Goal: Information Seeking & Learning: Learn about a topic

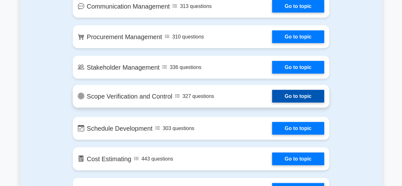
scroll to position [604, 0]
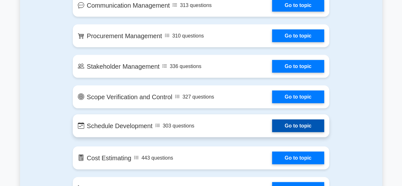
click at [272, 126] on link "Go to topic" at bounding box center [298, 125] width 52 height 13
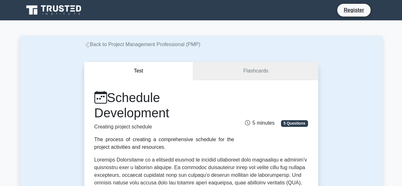
click at [250, 70] on link "Flashcards" at bounding box center [255, 71] width 125 height 18
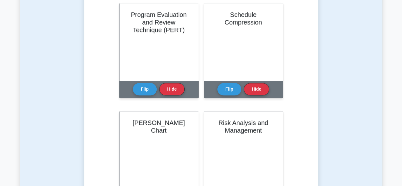
scroll to position [32, 0]
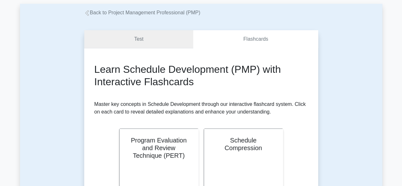
click at [139, 42] on link "Test" at bounding box center [138, 39] width 109 height 18
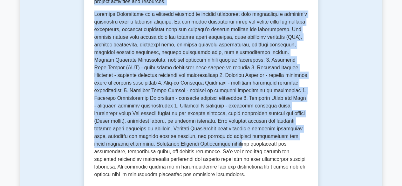
scroll to position [222, 0]
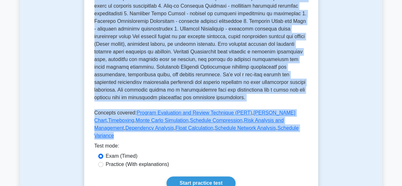
drag, startPoint x: 111, startPoint y: 5, endPoint x: 257, endPoint y: 131, distance: 193.3
click at [257, 131] on div "Schedule Development Creating project schedule The process of creating a compre…" at bounding box center [201, 4] width 214 height 275
copy div "Schedule Development Creating project schedule The process of creating a compre…"
click at [284, 160] on div "Practice (With explanations)" at bounding box center [201, 164] width 206 height 8
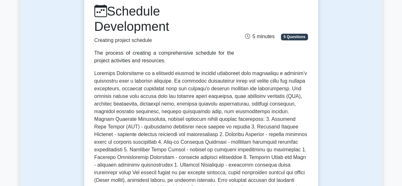
scroll to position [0, 0]
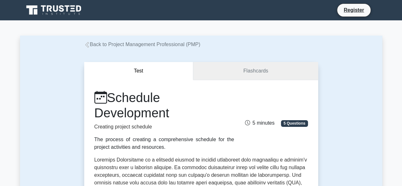
click at [257, 72] on link "Flashcards" at bounding box center [255, 71] width 125 height 18
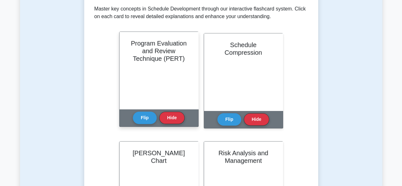
click at [160, 62] on h2 "Program Evaluation and Review Technique (PERT)" at bounding box center [159, 50] width 64 height 23
click at [147, 118] on button "Flip" at bounding box center [145, 117] width 24 height 12
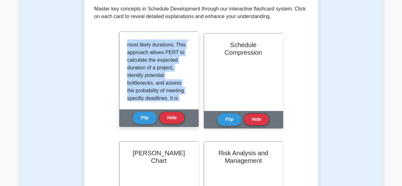
scroll to position [133, 0]
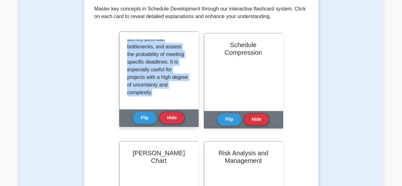
drag, startPoint x: 127, startPoint y: 42, endPoint x: 150, endPoint y: 87, distance: 50.7
click at [167, 107] on div "Program Evaluation and Review Technique (PERT) is a statistical estimation tool…" at bounding box center [158, 70] width 79 height 77
copy p "Program Evaluation and Review Technique (PERT) is a statistical estimation tool…"
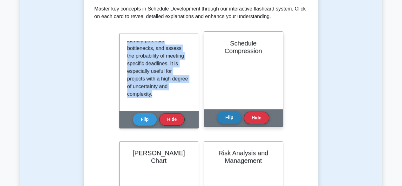
click at [229, 118] on button "Flip" at bounding box center [229, 117] width 24 height 12
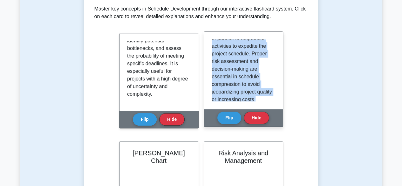
scroll to position [194, 0]
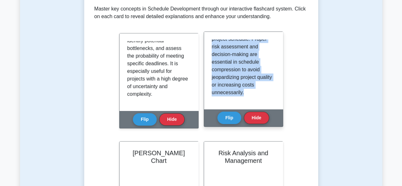
drag, startPoint x: 211, startPoint y: 43, endPoint x: 251, endPoint y: 105, distance: 73.5
click at [251, 105] on div "Schedule compression refers to the process of shortening the project schedule w…" at bounding box center [243, 70] width 79 height 77
copy p "Schedule compression refers to the process of shortening the project schedule w…"
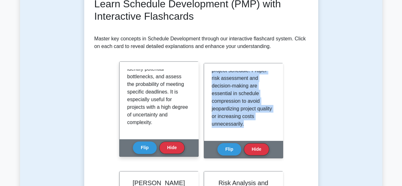
scroll to position [95, 0]
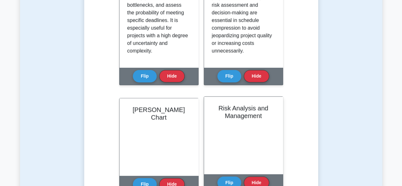
scroll to position [254, 0]
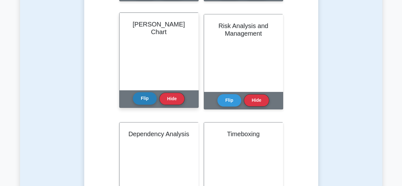
click at [148, 99] on button "Flip" at bounding box center [145, 98] width 24 height 12
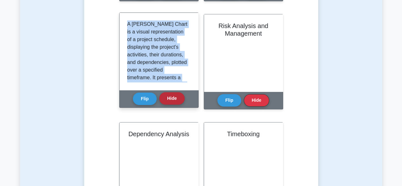
scroll to position [217, 0]
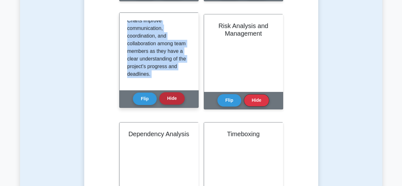
drag, startPoint x: 128, startPoint y: 24, endPoint x: 183, endPoint y: 102, distance: 96.0
click at [183, 102] on div "Gantt Chart Flip Hide" at bounding box center [158, 59] width 79 height 95
copy div "A Gantt Chart is a visual representation of a project schedule, displaying the …"
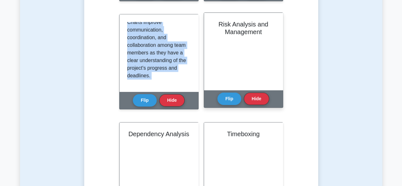
scroll to position [64, 0]
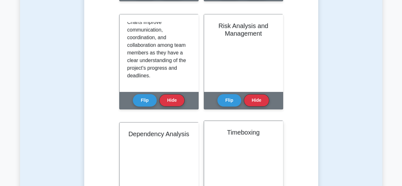
click at [244, 131] on h2 "Timeboxing" at bounding box center [244, 132] width 64 height 8
click at [237, 134] on h2 "Timeboxing" at bounding box center [244, 132] width 64 height 8
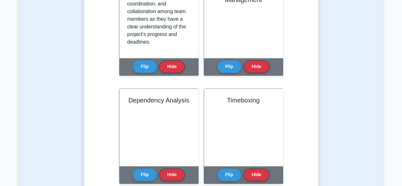
scroll to position [350, 0]
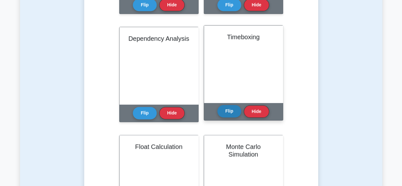
click at [224, 113] on button "Flip" at bounding box center [229, 111] width 24 height 12
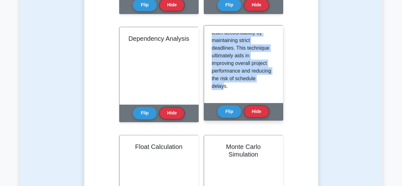
scroll to position [217, 0]
drag, startPoint x: 212, startPoint y: 36, endPoint x: 255, endPoint y: 91, distance: 69.5
click at [255, 97] on div "Timeboxing is a time management technique in which a fixed duration, or ‘time b…" at bounding box center [243, 63] width 79 height 77
copy p "Timeboxing is a time management technique in which a fixed duration, or ‘time b…"
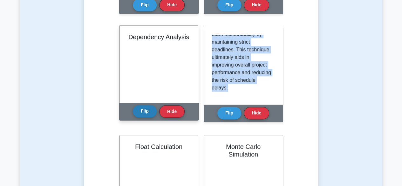
click at [148, 110] on button "Flip" at bounding box center [145, 111] width 24 height 12
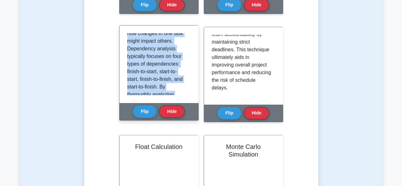
scroll to position [209, 0]
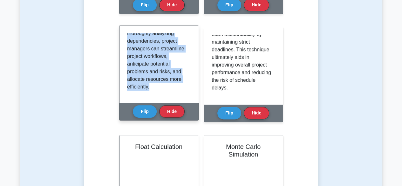
drag, startPoint x: 127, startPoint y: 37, endPoint x: 153, endPoint y: 61, distance: 36.0
click at [170, 100] on div "Dependency analysis refers to the process of evaluating and documenting the rel…" at bounding box center [158, 63] width 79 height 77
copy p "Dependency analysis refers to the process of evaluating and documenting the rel…"
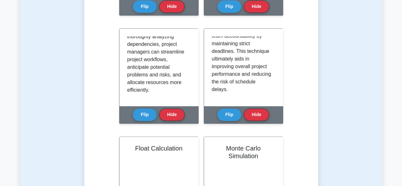
click at [358, 86] on div "Test Flashcards Learn Schedule Development (PMP) with Interactive Flashcards Ma…" at bounding box center [201, 38] width 362 height 679
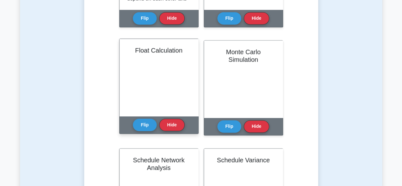
scroll to position [445, 0]
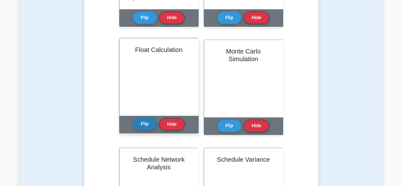
click at [146, 124] on button "Flip" at bounding box center [145, 124] width 24 height 12
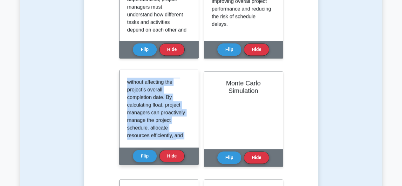
scroll to position [217, 0]
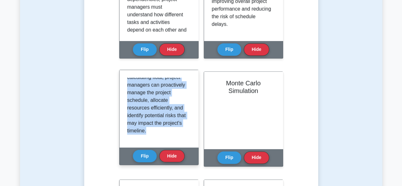
drag, startPoint x: 127, startPoint y: 81, endPoint x: 172, endPoint y: 133, distance: 68.7
click at [183, 141] on div "Float, also known as 'slack,' is a scheduling concept used to determine the fle…" at bounding box center [158, 108] width 79 height 77
copy p "Float, also known as 'slack,' is a scheduling concept used to determine the fle…"
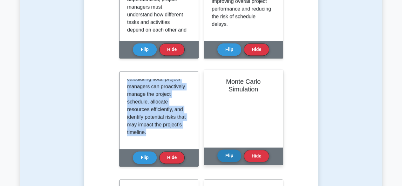
click at [229, 153] on button "Flip" at bounding box center [229, 155] width 24 height 12
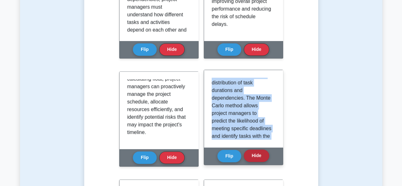
scroll to position [194, 0]
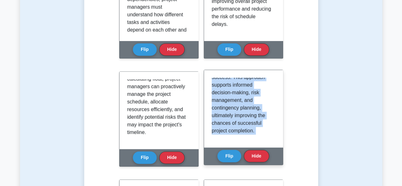
drag, startPoint x: 211, startPoint y: 80, endPoint x: 243, endPoint y: 125, distance: 55.1
click at [255, 149] on div "Monte Carlo Simulation Flip Hide" at bounding box center [243, 117] width 79 height 95
copy div "Monte Carlo Simulation is a statistical technique used in project schedule deve…"
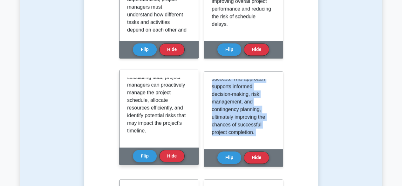
scroll to position [572, 0]
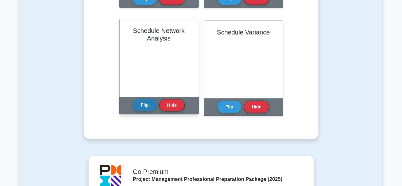
click at [144, 106] on button "Flip" at bounding box center [145, 105] width 24 height 12
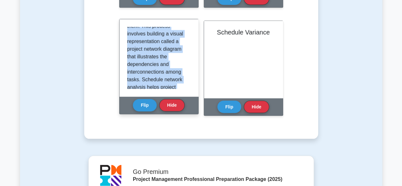
scroll to position [171, 0]
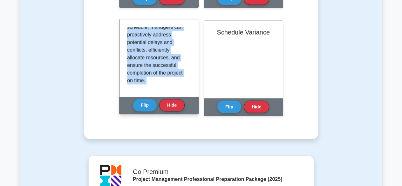
drag, startPoint x: 127, startPoint y: 29, endPoint x: 161, endPoint y: 78, distance: 59.8
click at [185, 112] on div "Schedule Network Analysis Flip Hide" at bounding box center [158, 66] width 79 height 95
copy div "Schedule Network Analysis is a technique used to identify the sequence of proje…"
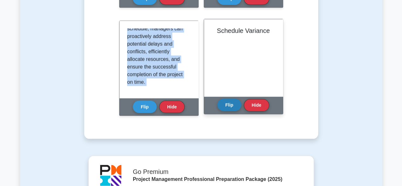
click at [231, 105] on button "Flip" at bounding box center [229, 105] width 24 height 12
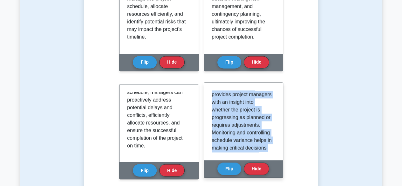
scroll to position [148, 0]
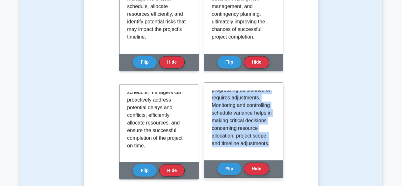
drag, startPoint x: 212, startPoint y: 94, endPoint x: 260, endPoint y: 152, distance: 75.4
click at [274, 154] on div "Schedule Variance (SV) is a performance metric used to evaluate the difference …" at bounding box center [243, 121] width 79 height 77
copy p "Schedule Variance (SV) is a performance metric used to evaluate the difference …"
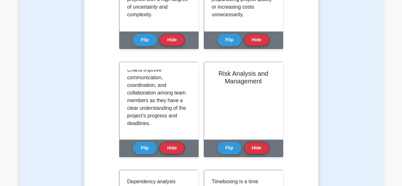
scroll to position [222, 0]
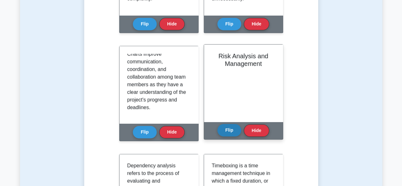
click at [230, 132] on button "Flip" at bounding box center [229, 130] width 24 height 12
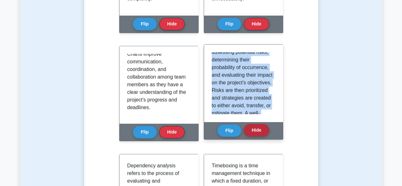
scroll to position [202, 0]
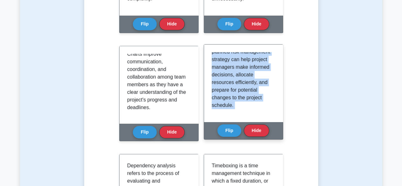
drag, startPoint x: 212, startPoint y: 56, endPoint x: 241, endPoint y: 93, distance: 47.1
click at [258, 125] on div "Risk Analysis and Management Flip Hide" at bounding box center [243, 91] width 79 height 95
copy div "Risk Analysis and Management is a critical aspect of schedule development as po…"
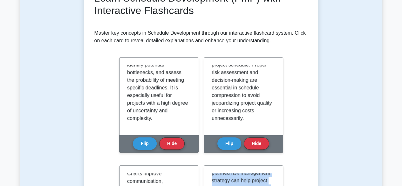
scroll to position [0, 0]
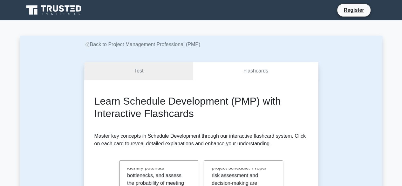
click at [135, 70] on link "Test" at bounding box center [138, 71] width 109 height 18
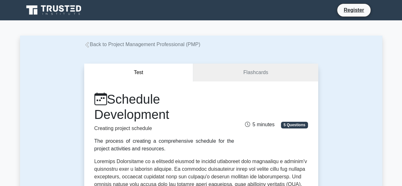
click at [99, 47] on link "Back to Project Management Professional (PMP)" at bounding box center [142, 44] width 116 height 5
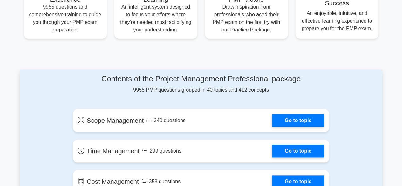
scroll to position [350, 0]
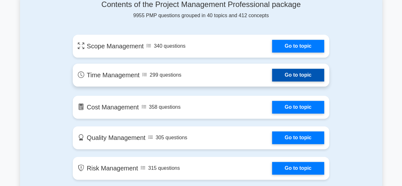
click at [272, 74] on link "Go to topic" at bounding box center [298, 75] width 52 height 13
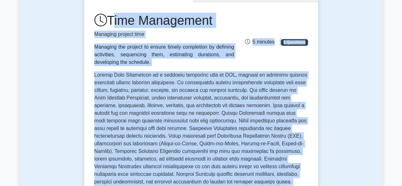
scroll to position [254, 0]
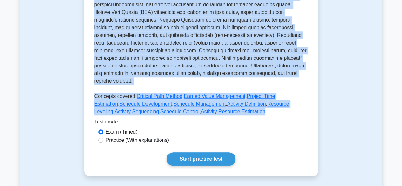
drag, startPoint x: 112, startPoint y: 65, endPoint x: 246, endPoint y: 108, distance: 141.4
copy div "Time Management Managing project time Managing the project to ensure timely com…"
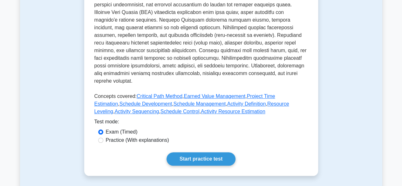
click at [289, 128] on div "Exam (Timed)" at bounding box center [201, 132] width 206 height 8
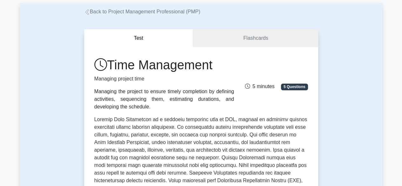
scroll to position [32, 0]
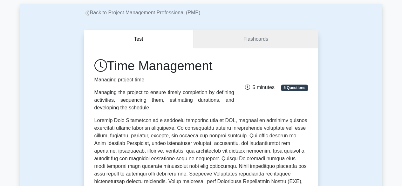
click at [257, 42] on link "Flashcards" at bounding box center [255, 39] width 125 height 18
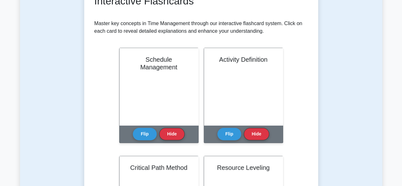
scroll to position [127, 0]
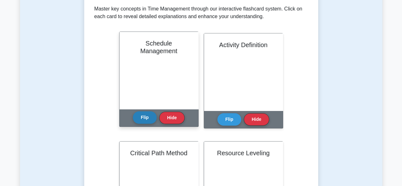
click at [147, 119] on button "Flip" at bounding box center [145, 117] width 24 height 12
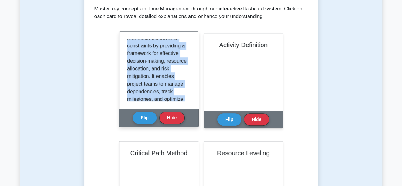
scroll to position [209, 0]
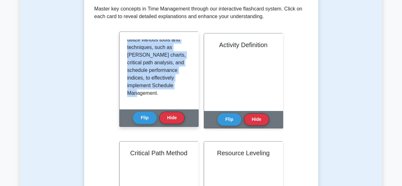
drag, startPoint x: 127, startPoint y: 44, endPoint x: 159, endPoint y: 89, distance: 55.7
click at [180, 103] on div "Schedule Management is the process of developing, maintaining, and communicatin…" at bounding box center [158, 70] width 79 height 77
copy p "Schedule Management is the process of developing, maintaining, and communicatin…"
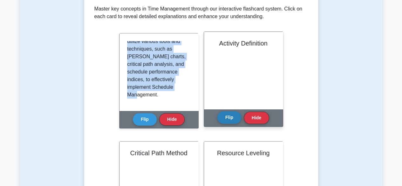
click at [229, 117] on button "Flip" at bounding box center [229, 117] width 24 height 12
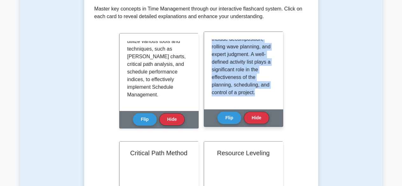
drag, startPoint x: 212, startPoint y: 44, endPoint x: 255, endPoint y: 90, distance: 63.2
click at [259, 103] on div "Activity Definition is the process of breaking down project work into smaller, …" at bounding box center [243, 70] width 79 height 77
copy p "Activity Definition is the process of breaking down project work into smaller, …"
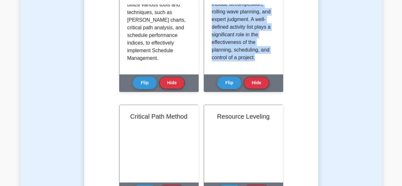
scroll to position [222, 0]
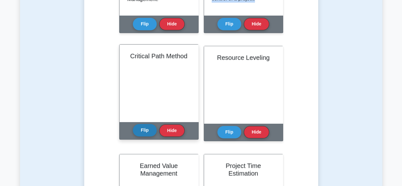
click at [147, 132] on button "Flip" at bounding box center [145, 130] width 24 height 12
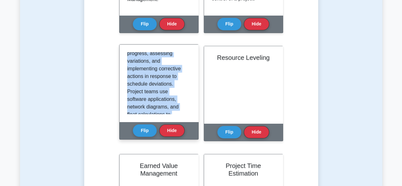
scroll to position [225, 0]
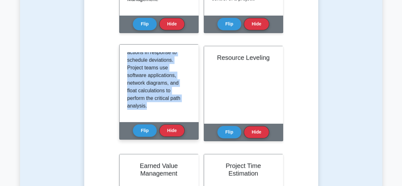
drag, startPoint x: 127, startPoint y: 56, endPoint x: 182, endPoint y: 117, distance: 81.9
click at [182, 117] on div "The Critical Path Method (CPM) is a widely used technique in project management…" at bounding box center [158, 82] width 79 height 77
copy p "The Critical Path Method (CPM) is a widely used technique in project management…"
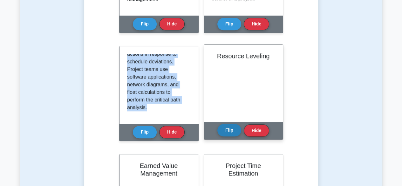
click at [231, 131] on button "Flip" at bounding box center [229, 130] width 24 height 12
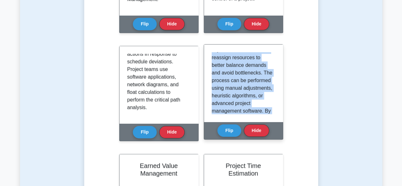
scroll to position [240, 0]
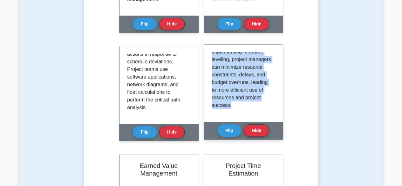
drag, startPoint x: 211, startPoint y: 56, endPoint x: 259, endPoint y: 113, distance: 74.9
click at [259, 113] on div "Resource Leveling is a scheduling technique used to optimize the allocation of …" at bounding box center [244, 83] width 64 height 62
copy p "Resource Leveling is a scheduling technique used to optimize the allocation of …"
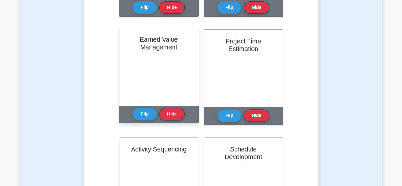
scroll to position [350, 0]
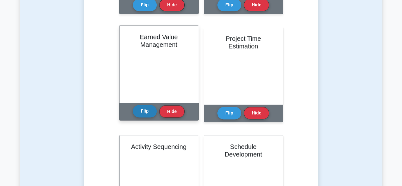
click at [144, 112] on button "Flip" at bounding box center [145, 111] width 24 height 12
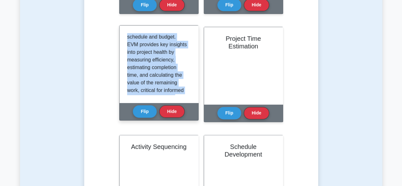
scroll to position [232, 0]
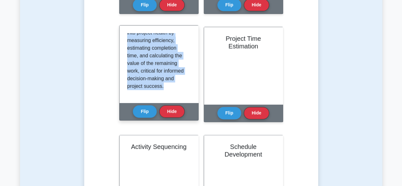
drag, startPoint x: 126, startPoint y: 37, endPoint x: 167, endPoint y: 99, distance: 74.4
click at [167, 99] on div "Earned Value Management (EVM) is a performance measurement technique that integ…" at bounding box center [158, 63] width 79 height 77
copy p "Earned Value Management (EVM) is a performance measurement technique that integ…"
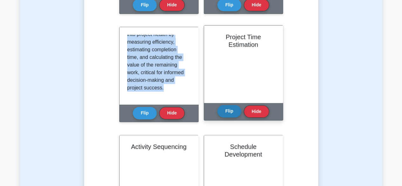
click at [231, 111] on button "Flip" at bounding box center [229, 111] width 24 height 12
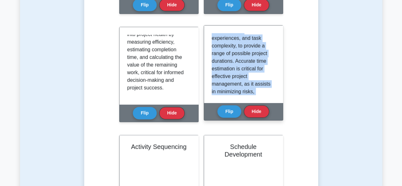
scroll to position [225, 0]
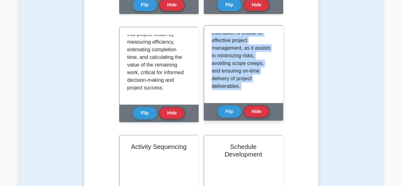
drag, startPoint x: 212, startPoint y: 37, endPoint x: 248, endPoint y: 103, distance: 75.4
click at [248, 103] on div "Project Time Estimation Flip Hide" at bounding box center [243, 72] width 79 height 95
copy div "Project Time Estimation refers to the process of determining the approximate am…"
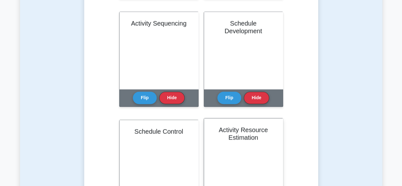
scroll to position [477, 0]
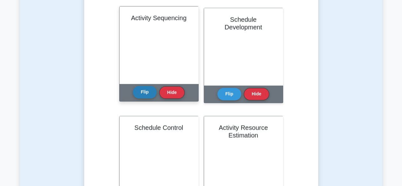
click at [145, 96] on button "Flip" at bounding box center [145, 92] width 24 height 12
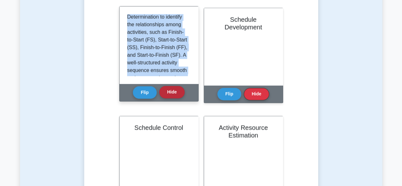
scroll to position [225, 0]
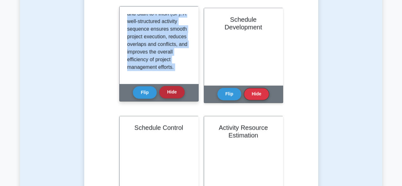
drag, startPoint x: 126, startPoint y: 17, endPoint x: 174, endPoint y: 89, distance: 85.9
click at [174, 89] on div "Activity Sequencing Flip Hide" at bounding box center [158, 53] width 79 height 95
copy div "Activity Sequencing is the process of identifying the relationships and depende…"
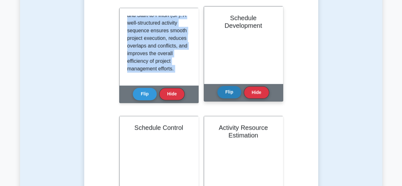
click at [228, 93] on button "Flip" at bounding box center [229, 92] width 24 height 12
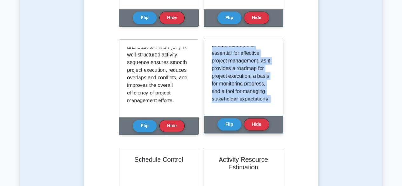
scroll to position [270, 0]
drag, startPoint x: 212, startPoint y: 50, endPoint x: 249, endPoint y: 116, distance: 75.8
click at [249, 116] on div "Schedule Development Flip Hide" at bounding box center [243, 85] width 79 height 95
copy div "Schedule Development represents the process of creating a project schedule by i…"
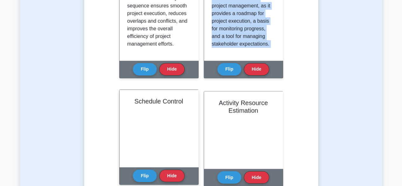
scroll to position [540, 0]
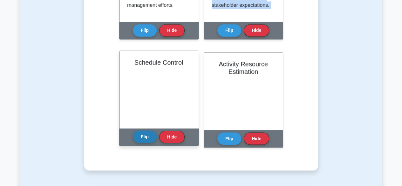
click at [145, 138] on button "Flip" at bounding box center [145, 136] width 24 height 12
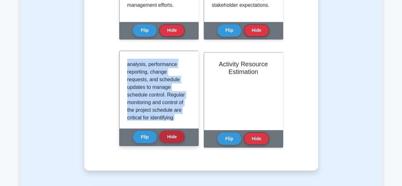
scroll to position [240, 0]
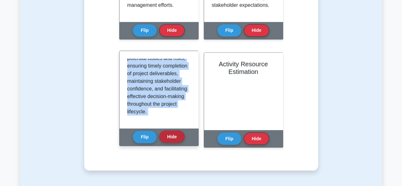
drag, startPoint x: 127, startPoint y: 63, endPoint x: 174, endPoint y: 132, distance: 83.1
click at [174, 132] on div "Schedule Control Flip Hide" at bounding box center [158, 98] width 79 height 95
copy div "Schedule Control is the process of monitoring and controlling the project sched…"
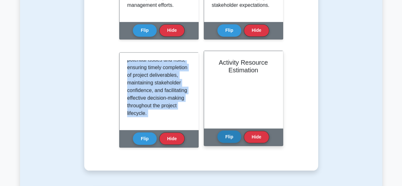
click at [229, 138] on button "Flip" at bounding box center [229, 136] width 24 height 12
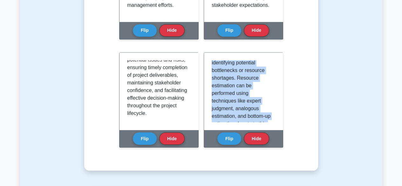
scroll to position [248, 0]
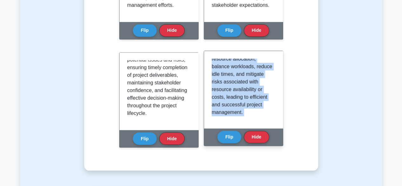
drag, startPoint x: 212, startPoint y: 62, endPoint x: 258, endPoint y: 147, distance: 96.6
click at [258, 147] on div "Activity Resource Estimation Flip Hide" at bounding box center [243, 103] width 79 height 103
copy div "Activity Resource Estimation is the process of determining the quantities and t…"
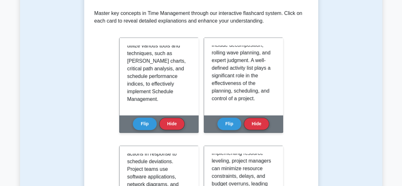
scroll to position [0, 0]
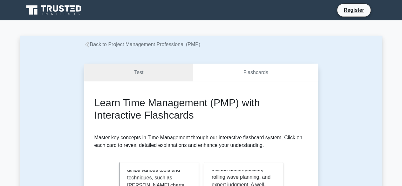
click at [138, 44] on link "Back to Project Management Professional (PMP)" at bounding box center [142, 44] width 116 height 5
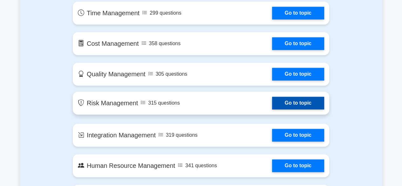
scroll to position [350, 0]
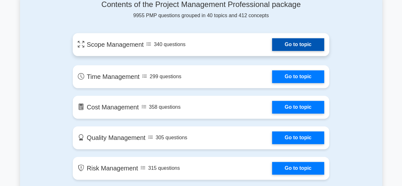
click at [272, 47] on link "Go to topic" at bounding box center [298, 44] width 52 height 13
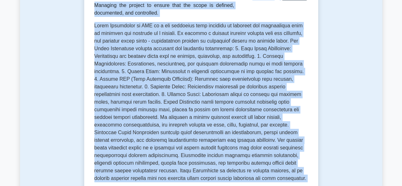
scroll to position [191, 0]
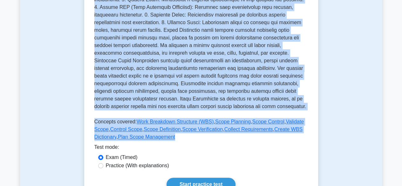
drag, startPoint x: 111, startPoint y: 34, endPoint x: 236, endPoint y: 138, distance: 163.1
click at [236, 138] on div "Scope Management Managing project scope Managing the project to ensure that the…" at bounding box center [201, 21] width 214 height 244
copy div "Scope Management Managing project scope Managing the project to ensure that the…"
click at [215, 146] on div "Test mode:" at bounding box center [201, 148] width 214 height 10
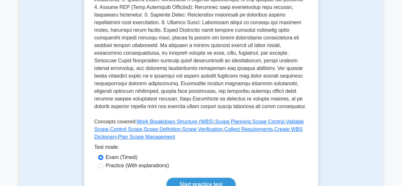
scroll to position [0, 0]
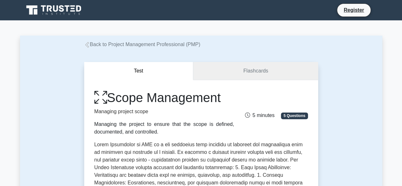
click at [251, 72] on link "Flashcards" at bounding box center [255, 71] width 125 height 18
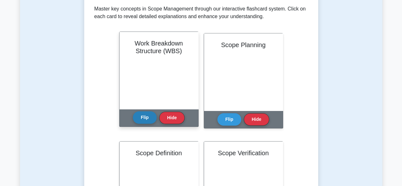
click at [146, 117] on button "Flip" at bounding box center [145, 117] width 24 height 12
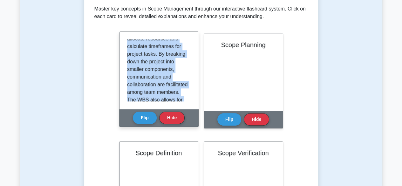
scroll to position [187, 0]
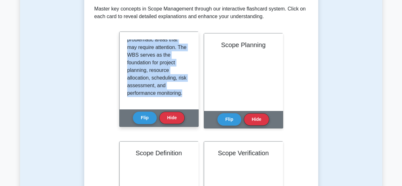
drag, startPoint x: 127, startPoint y: 42, endPoint x: 159, endPoint y: 79, distance: 48.9
click at [186, 101] on div "The Work Breakdown Structure (WBS) is a project management concept that visuall…" at bounding box center [159, 70] width 64 height 62
copy p "The Work Breakdown Structure (WBS) is a project management concept that visuall…"
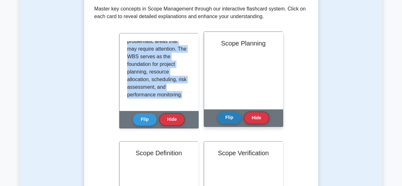
click at [230, 117] on button "Flip" at bounding box center [229, 117] width 24 height 12
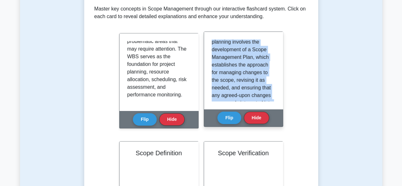
scroll to position [225, 0]
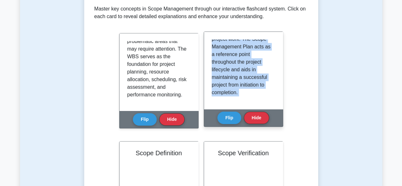
drag, startPoint x: 211, startPoint y: 43, endPoint x: 250, endPoint y: 106, distance: 74.2
click at [254, 111] on div "Scope Planning Flip Hide" at bounding box center [243, 78] width 79 height 95
copy div "Scope Planning is the process of defining, documenting, and outlining the proje…"
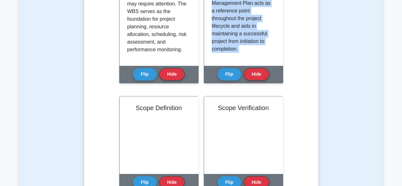
scroll to position [222, 0]
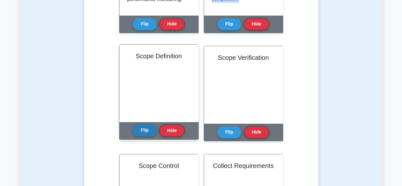
click at [149, 132] on button "Flip" at bounding box center [145, 130] width 24 height 12
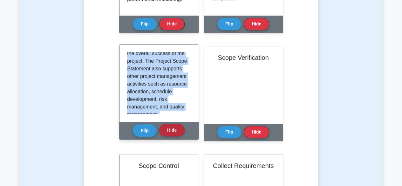
scroll to position [232, 0]
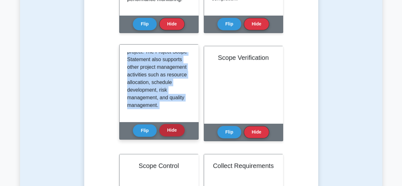
drag, startPoint x: 126, startPoint y: 57, endPoint x: 175, endPoint y: 130, distance: 87.3
click at [175, 130] on div "Scope Definition Flip Hide" at bounding box center [158, 91] width 79 height 95
copy div "Scope Definition is the process of breaking down the project's broad Goals and …"
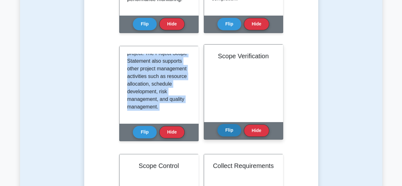
click at [233, 131] on button "Flip" at bounding box center [229, 130] width 24 height 12
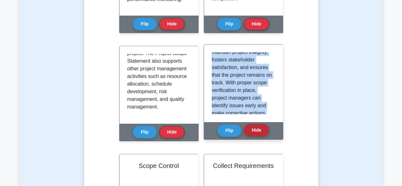
scroll to position [217, 0]
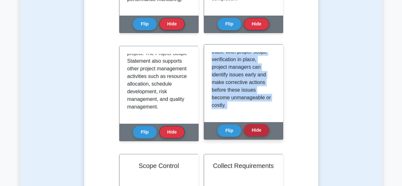
drag, startPoint x: 211, startPoint y: 56, endPoint x: 247, endPoint y: 132, distance: 84.0
click at [247, 132] on div "Scope Verification Flip Hide" at bounding box center [243, 91] width 79 height 95
copy div "Scope Verification is the process of ensuring that the project's deliverables h…"
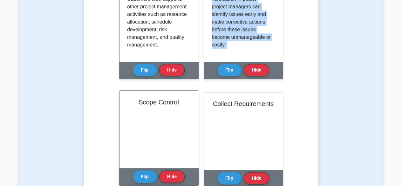
scroll to position [318, 0]
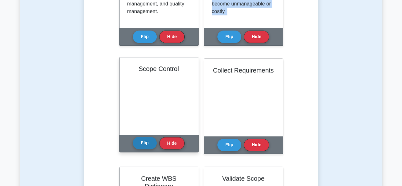
click at [146, 143] on button "Flip" at bounding box center [145, 143] width 24 height 12
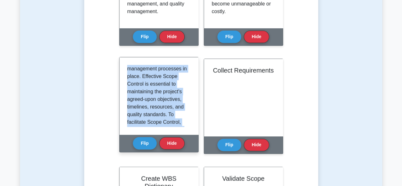
scroll to position [232, 0]
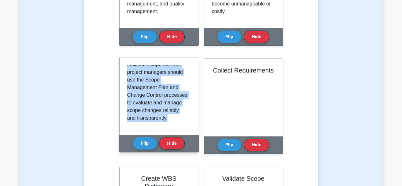
drag, startPoint x: 127, startPoint y: 70, endPoint x: 176, endPoint y: 131, distance: 78.4
click at [176, 131] on div "Scope Control is the process of monitoring and managing any changes to the proj…" at bounding box center [158, 95] width 79 height 77
copy p "Scope Control is the process of monitoring and managing any changes to the proj…"
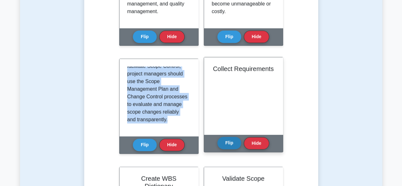
click at [225, 142] on button "Flip" at bounding box center [229, 143] width 24 height 12
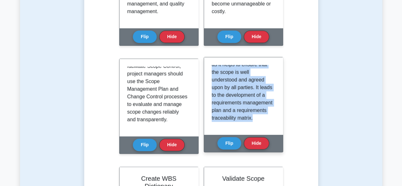
scroll to position [164, 0]
drag, startPoint x: 212, startPoint y: 68, endPoint x: 252, endPoint y: 129, distance: 73.1
click at [253, 129] on div "Collect Requirements is the process of defining and documenting stakeholders' n…" at bounding box center [243, 95] width 79 height 77
copy p "Collect Requirements is the process of defining and documenting stakeholders' n…"
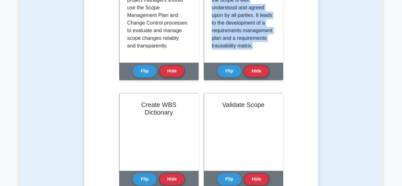
scroll to position [477, 0]
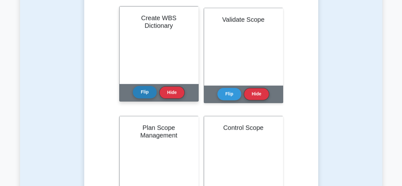
click at [147, 93] on button "Flip" at bounding box center [145, 92] width 24 height 12
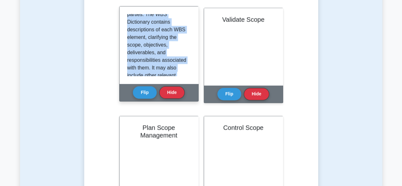
scroll to position [171, 0]
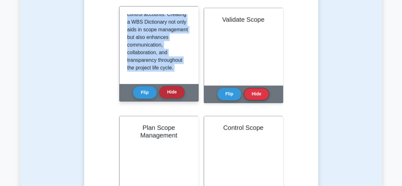
drag, startPoint x: 127, startPoint y: 17, endPoint x: 183, endPoint y: 90, distance: 91.5
click at [186, 91] on div "Create WBS Dictionary Flip Hide" at bounding box center [158, 53] width 79 height 95
copy div "A WBS Dictionary is a document that provides detailed information about each el…"
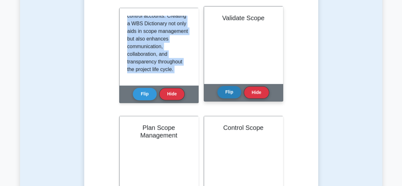
click at [234, 93] on button "Flip" at bounding box center [229, 92] width 24 height 12
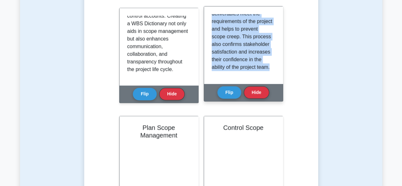
scroll to position [148, 0]
drag, startPoint x: 211, startPoint y: 16, endPoint x: 249, endPoint y: 64, distance: 61.1
click at [268, 76] on div "Validate Scope is the process of formalizing the acceptance of the project deli…" at bounding box center [243, 44] width 79 height 77
copy p "Validate Scope is the process of formalizing the acceptance of the project deli…"
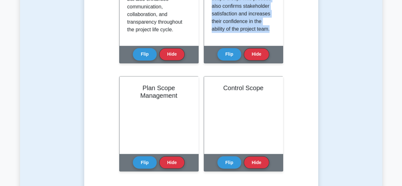
scroll to position [572, 0]
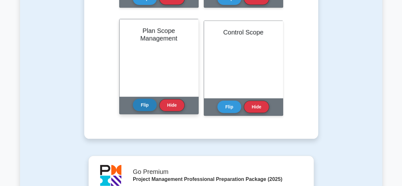
click at [145, 108] on button "Flip" at bounding box center [145, 105] width 24 height 12
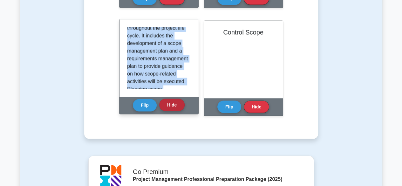
scroll to position [171, 0]
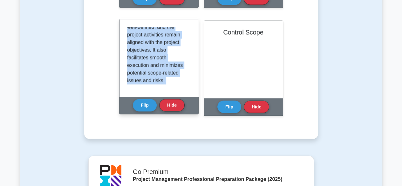
drag, startPoint x: 127, startPoint y: 30, endPoint x: 160, endPoint y: 85, distance: 64.1
click at [174, 109] on div "Plan Scope Management Flip Hide" at bounding box center [158, 66] width 79 height 95
copy div "Plan Scope Management is the process of developing a plan to define, validate, …"
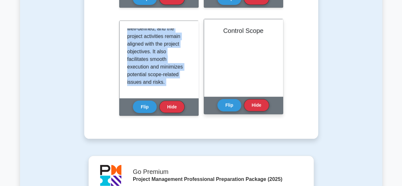
drag, startPoint x: 231, startPoint y: 108, endPoint x: 235, endPoint y: 95, distance: 13.2
click at [231, 108] on button "Flip" at bounding box center [229, 105] width 24 height 12
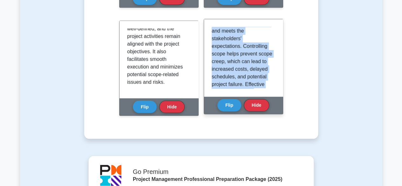
scroll to position [179, 0]
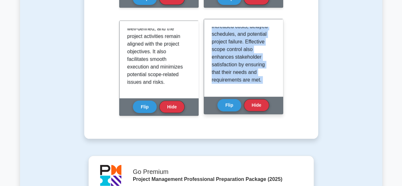
drag, startPoint x: 212, startPoint y: 31, endPoint x: 249, endPoint y: 98, distance: 76.7
click at [249, 98] on div "Control Scope Flip Hide" at bounding box center [243, 66] width 79 height 95
copy div "Control Scope is the process of monitoring the status of the project and managi…"
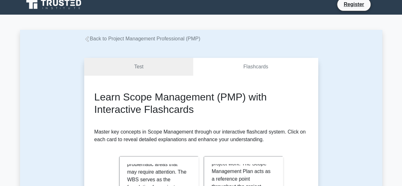
scroll to position [0, 0]
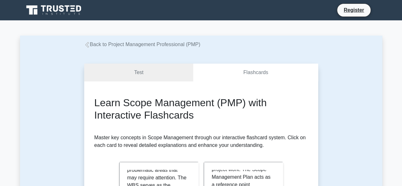
click at [132, 46] on link "Back to Project Management Professional (PMP)" at bounding box center [142, 44] width 116 height 5
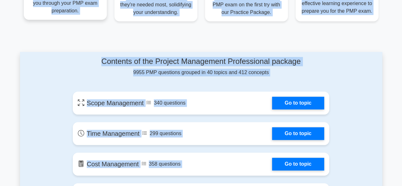
scroll to position [282, 0]
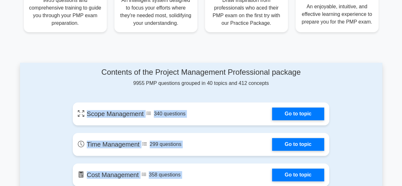
drag, startPoint x: 238, startPoint y: 140, endPoint x: 48, endPoint y: 96, distance: 194.7
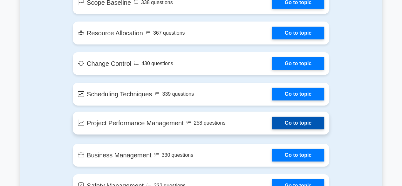
scroll to position [1013, 0]
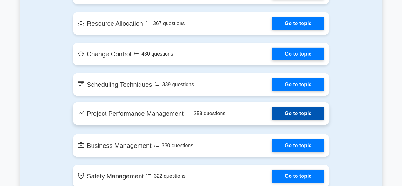
click at [272, 115] on link "Go to topic" at bounding box center [298, 113] width 52 height 13
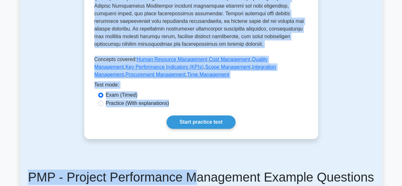
scroll to position [359, 0]
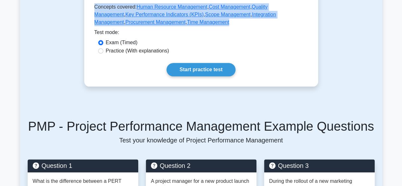
drag, startPoint x: 114, startPoint y: 98, endPoint x: 204, endPoint y: 26, distance: 115.6
copy div "Project Performance Management Monitoring and measuring project performance Pro…"
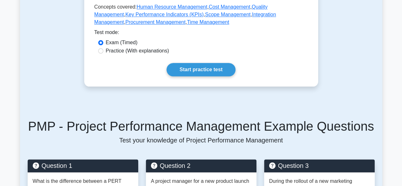
click at [252, 47] on div "Practice (With explanations)" at bounding box center [201, 51] width 206 height 8
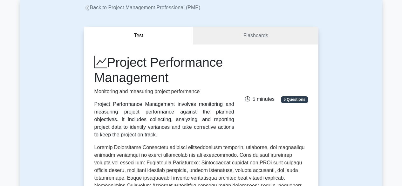
scroll to position [0, 0]
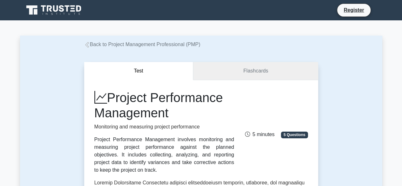
click at [262, 74] on link "Flashcards" at bounding box center [255, 71] width 125 height 18
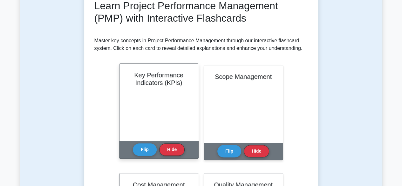
scroll to position [95, 0]
click at [145, 150] on button "Flip" at bounding box center [145, 149] width 24 height 12
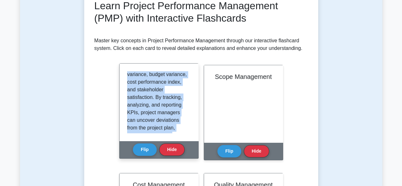
scroll to position [187, 0]
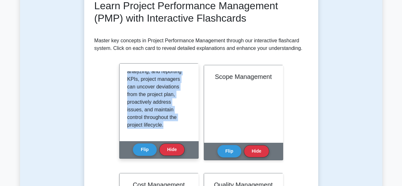
drag, startPoint x: 127, startPoint y: 74, endPoint x: 161, endPoint y: 121, distance: 58.3
click at [175, 134] on div "Key Performance Indicators (KPIs) are quantifiable measurements used in project…" at bounding box center [158, 102] width 79 height 77
copy p "Key Performance Indicators (KPIs) are quantifiable measurements used in project…"
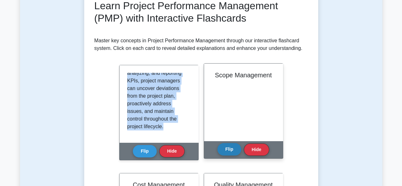
click at [231, 148] on button "Flip" at bounding box center [229, 149] width 24 height 12
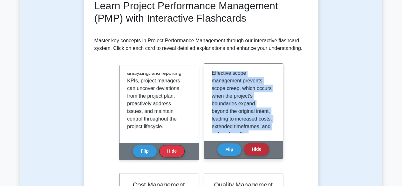
scroll to position [248, 0]
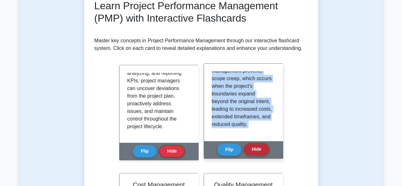
drag, startPoint x: 211, startPoint y: 74, endPoint x: 249, endPoint y: 148, distance: 82.7
click at [250, 150] on div "Scope Management Flip Hide" at bounding box center [243, 110] width 79 height 95
copy div "Scope management is a crucial project performance management component that ens…"
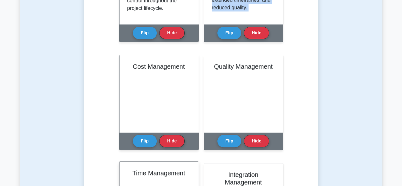
scroll to position [222, 0]
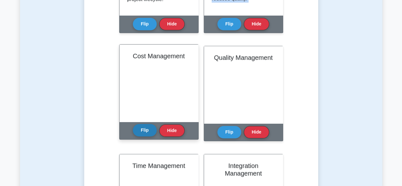
click at [143, 131] on button "Flip" at bounding box center [145, 130] width 24 height 12
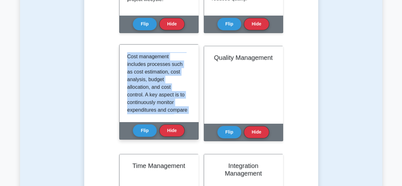
scroll to position [209, 0]
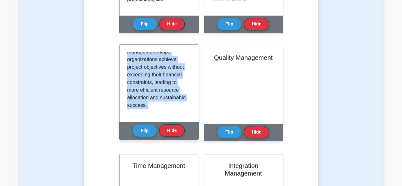
drag, startPoint x: 137, startPoint y: 66, endPoint x: 192, endPoint y: 133, distance: 86.5
click at [192, 133] on div "Cost Management Flip Hide" at bounding box center [158, 91] width 79 height 95
copy div "Cost Management involves planning, estimating, budgeting, financing, funding, a…"
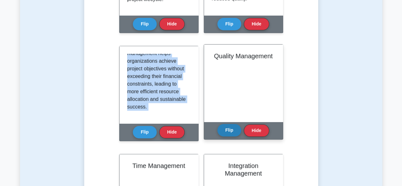
click at [226, 130] on button "Flip" at bounding box center [229, 130] width 24 height 12
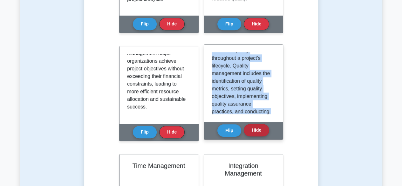
scroll to position [194, 0]
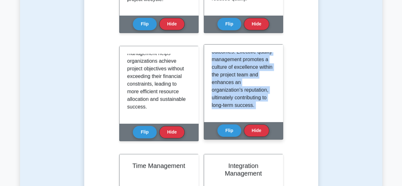
drag, startPoint x: 211, startPoint y: 56, endPoint x: 245, endPoint y: 101, distance: 57.0
click at [261, 133] on div "Quality Management Flip Hide" at bounding box center [243, 91] width 79 height 95
copy div "Quality Management ensures that a project's deliverables meet the required stan…"
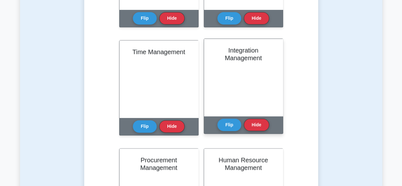
scroll to position [350, 0]
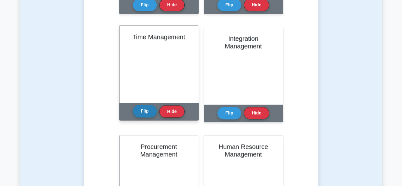
click at [151, 112] on button "Flip" at bounding box center [145, 111] width 24 height 12
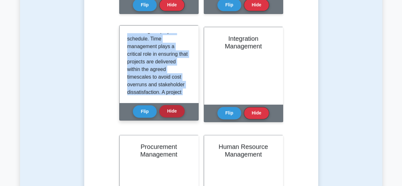
scroll to position [126, 0]
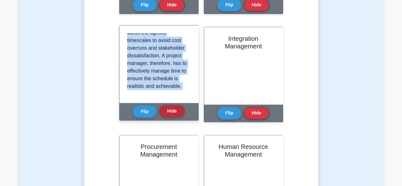
drag, startPoint x: 127, startPoint y: 36, endPoint x: 175, endPoint y: 109, distance: 87.5
click at [176, 110] on div "Time Management Time Management entails the application of processes, methods, …" at bounding box center [158, 72] width 79 height 95
copy div "Time Management entails the application of processes, methods, skills, and expe…"
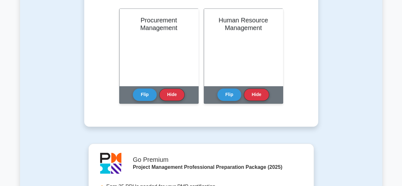
scroll to position [350, 0]
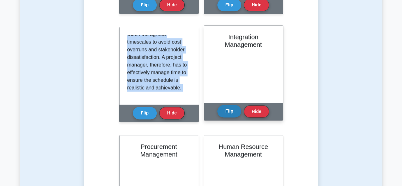
click at [230, 111] on button "Flip" at bounding box center [229, 111] width 24 height 12
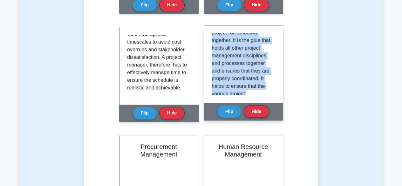
scroll to position [133, 0]
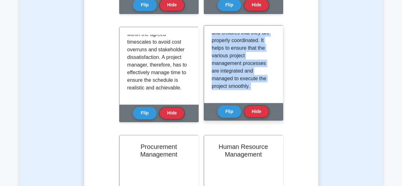
drag, startPoint x: 211, startPoint y: 36, endPoint x: 244, endPoint y: 94, distance: 66.8
click at [255, 104] on div "Integration Management Integration Management involves unifying all the differe…" at bounding box center [243, 72] width 79 height 95
copy div "Integration Management involves unifying all the different components of a proj…"
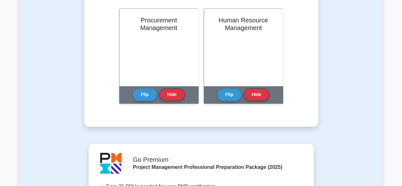
scroll to position [477, 0]
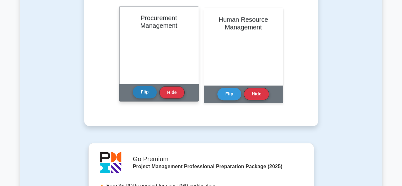
click at [143, 91] on button "Flip" at bounding box center [145, 92] width 24 height 12
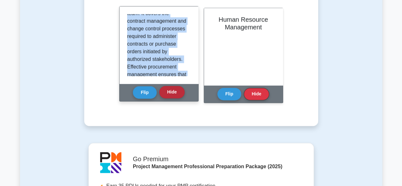
scroll to position [126, 0]
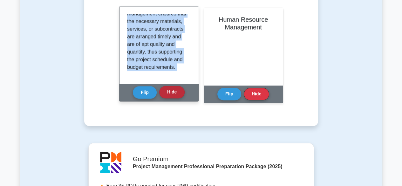
drag, startPoint x: 127, startPoint y: 17, endPoint x: 169, endPoint y: 95, distance: 89.0
click at [169, 95] on div "Procurement Management Procurement Management involves managing the processes o…" at bounding box center [158, 53] width 79 height 95
copy div "Procurement Management involves managing the processes of purchasing or acquiri…"
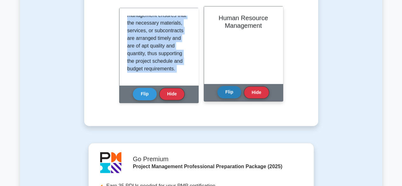
click at [228, 95] on button "Flip" at bounding box center [229, 92] width 24 height 12
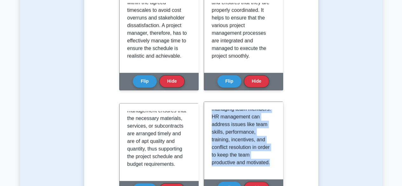
scroll to position [141, 0]
drag, startPoint x: 211, startPoint y: 113, endPoint x: 249, endPoint y: 164, distance: 62.9
click at [257, 173] on div "People are an essential ingredient of any project, and their management is a cr…" at bounding box center [243, 140] width 79 height 77
copy p "People are an essential ingredient of any project, and their management is a cr…"
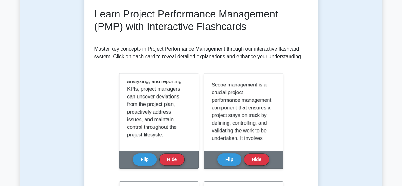
scroll to position [0, 0]
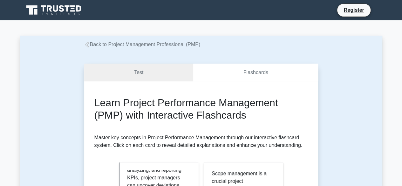
click at [139, 47] on link "Back to Project Management Professional (PMP)" at bounding box center [142, 44] width 116 height 5
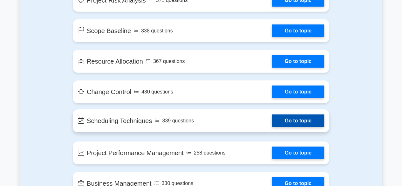
scroll to position [985, 0]
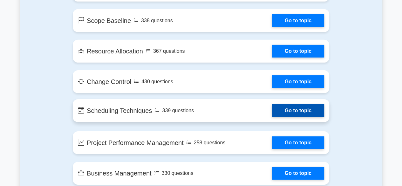
click at [272, 113] on link "Go to topic" at bounding box center [298, 110] width 52 height 13
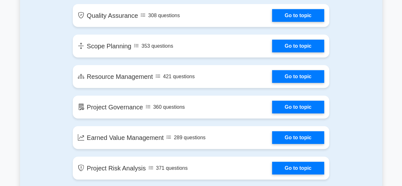
scroll to position [826, 0]
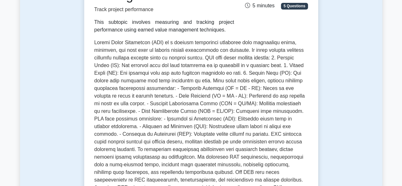
scroll to position [127, 0]
